Goal: Task Accomplishment & Management: Use online tool/utility

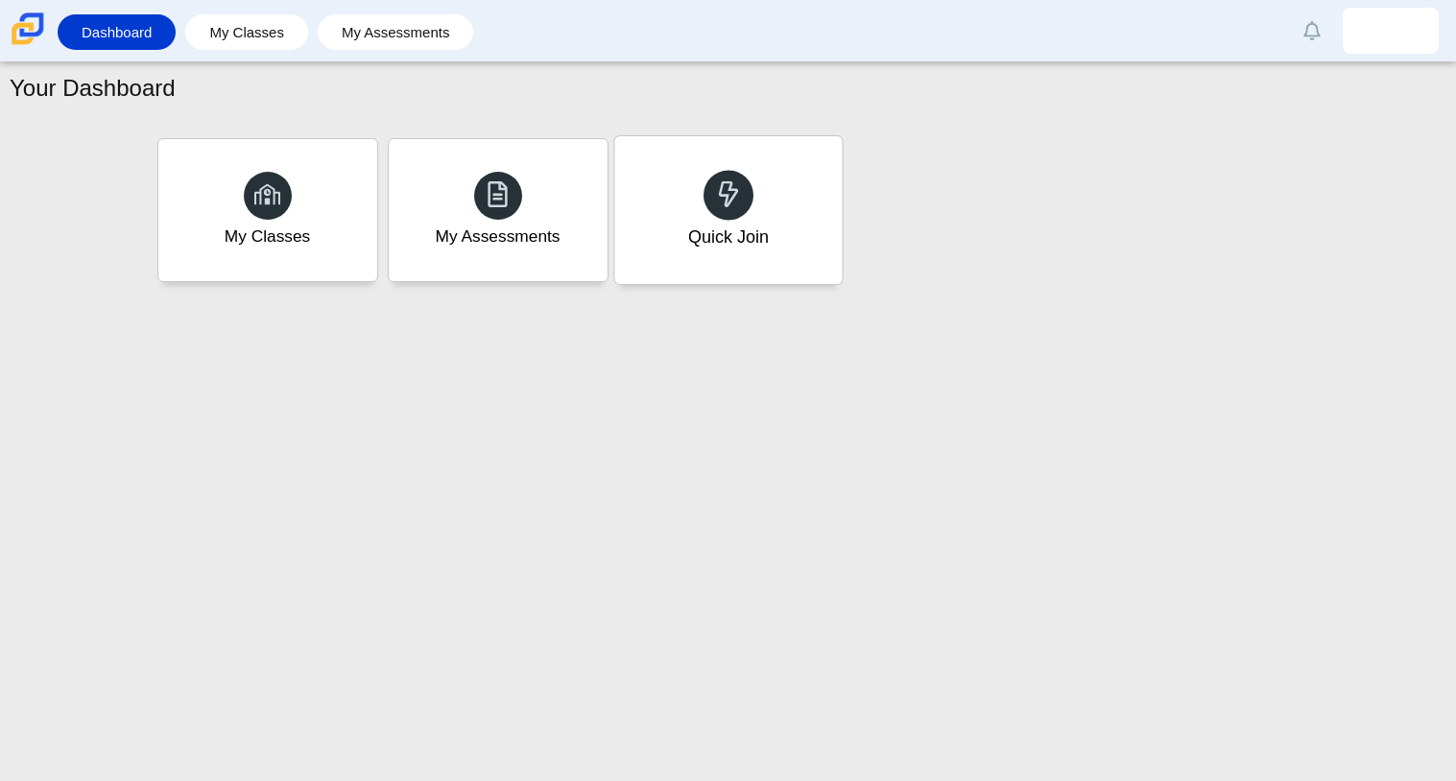
click at [710, 241] on div "Quick Join" at bounding box center [727, 237] width 81 height 25
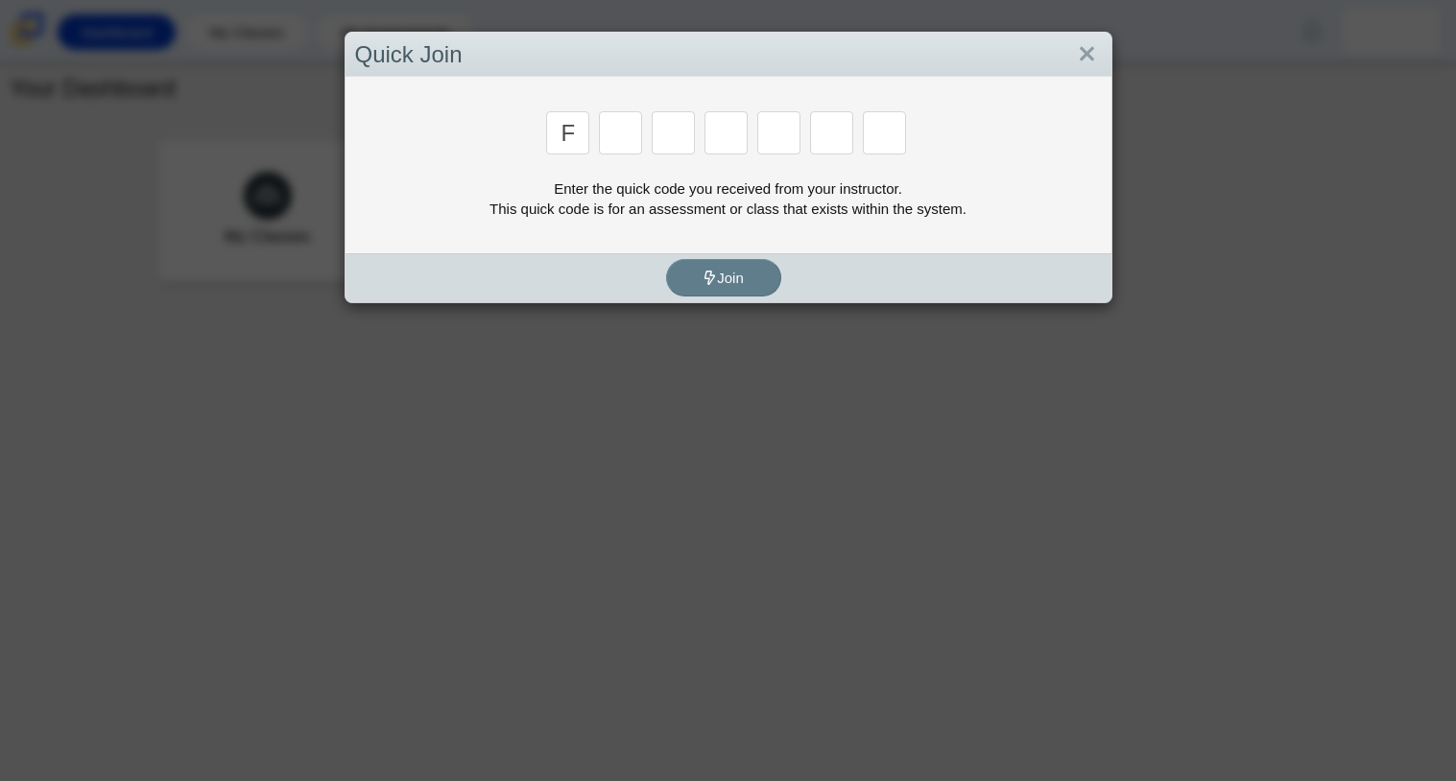
type input "f"
type input "7"
type input "m"
type input "c"
type input "h"
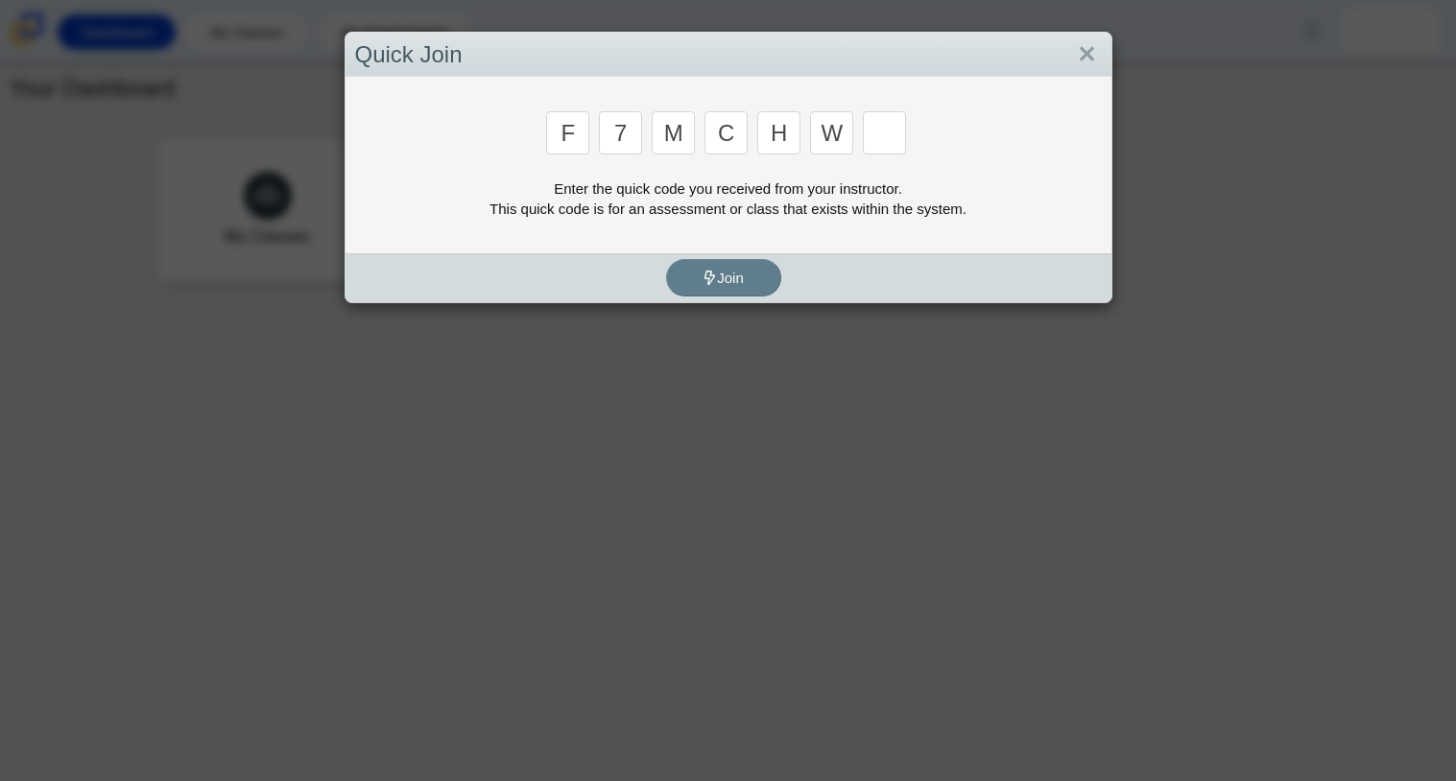
type input "w"
type input "k"
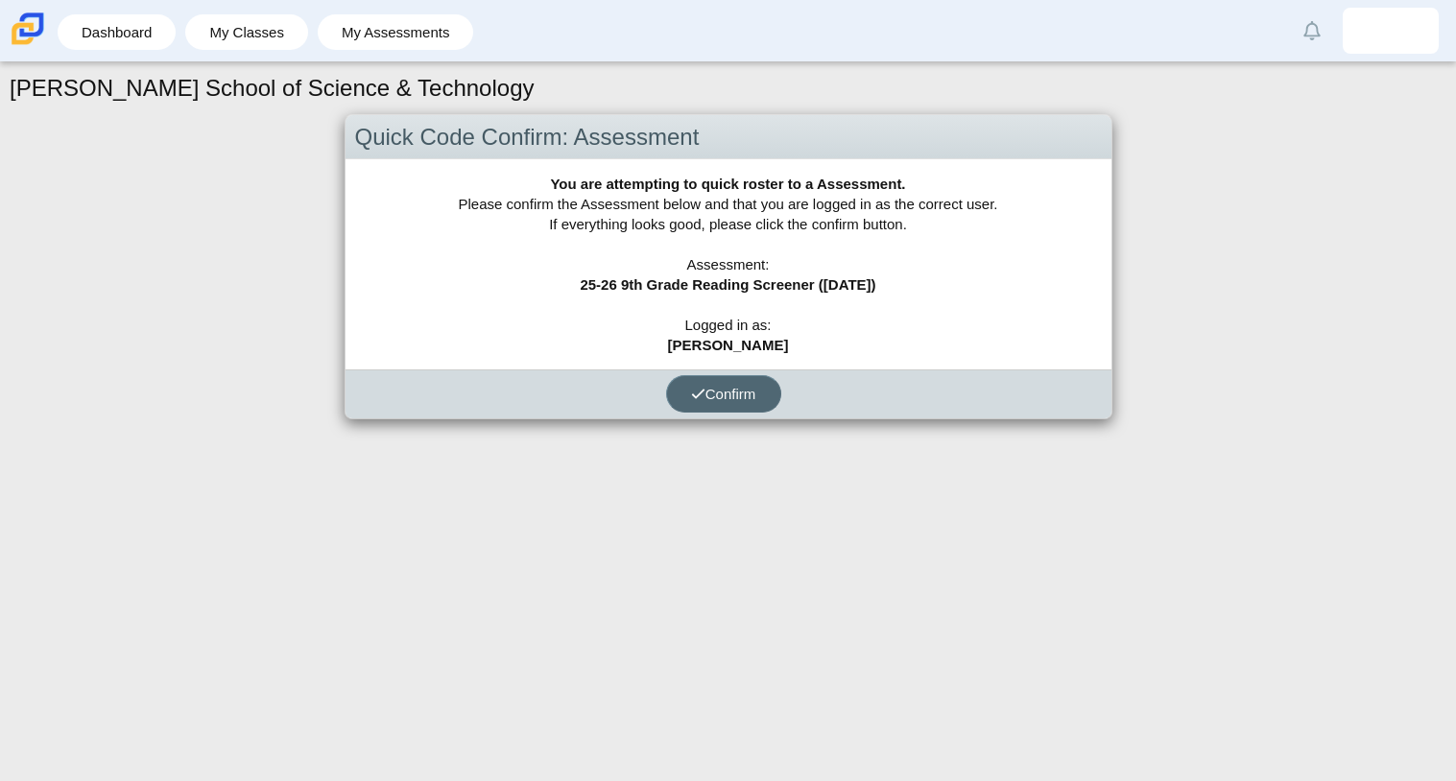
click at [713, 395] on span "Confirm" at bounding box center [723, 394] width 65 height 16
